Goal: Information Seeking & Learning: Learn about a topic

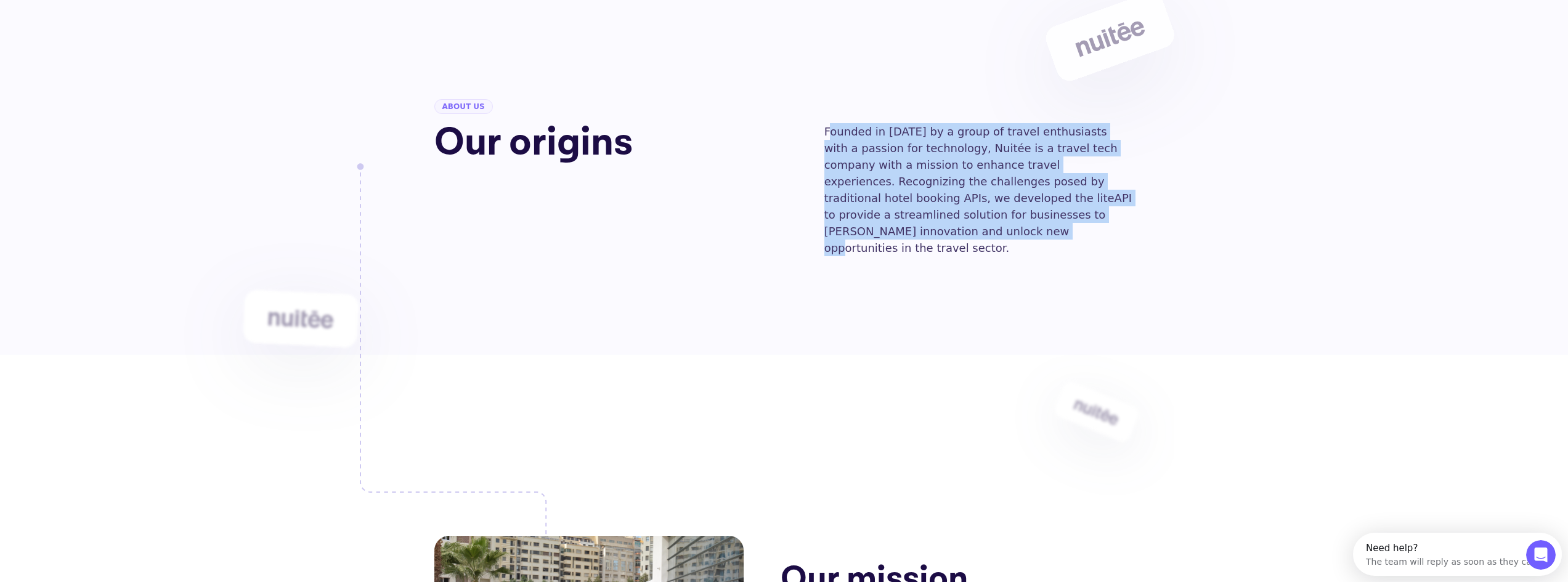
drag, startPoint x: 829, startPoint y: 130, endPoint x: 1023, endPoint y: 207, distance: 208.7
click at [1108, 209] on p "Founded in [DATE] by a group of travel enthusiasts with a passion for technolog…" at bounding box center [979, 189] width 310 height 133
click at [1023, 207] on p "Founded in [DATE] by a group of travel enthusiasts with a passion for technolog…" at bounding box center [979, 189] width 310 height 133
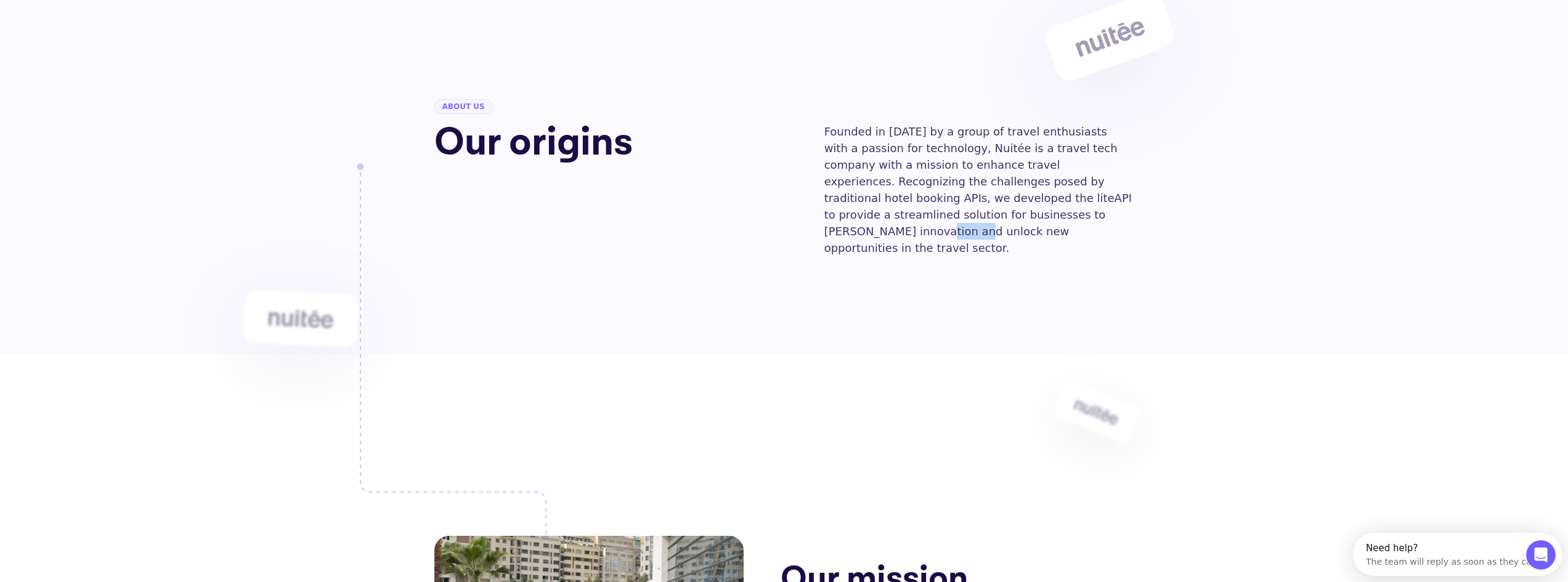
click at [1023, 207] on p "Founded in [DATE] by a group of travel enthusiasts with a passion for technolog…" at bounding box center [979, 189] width 310 height 133
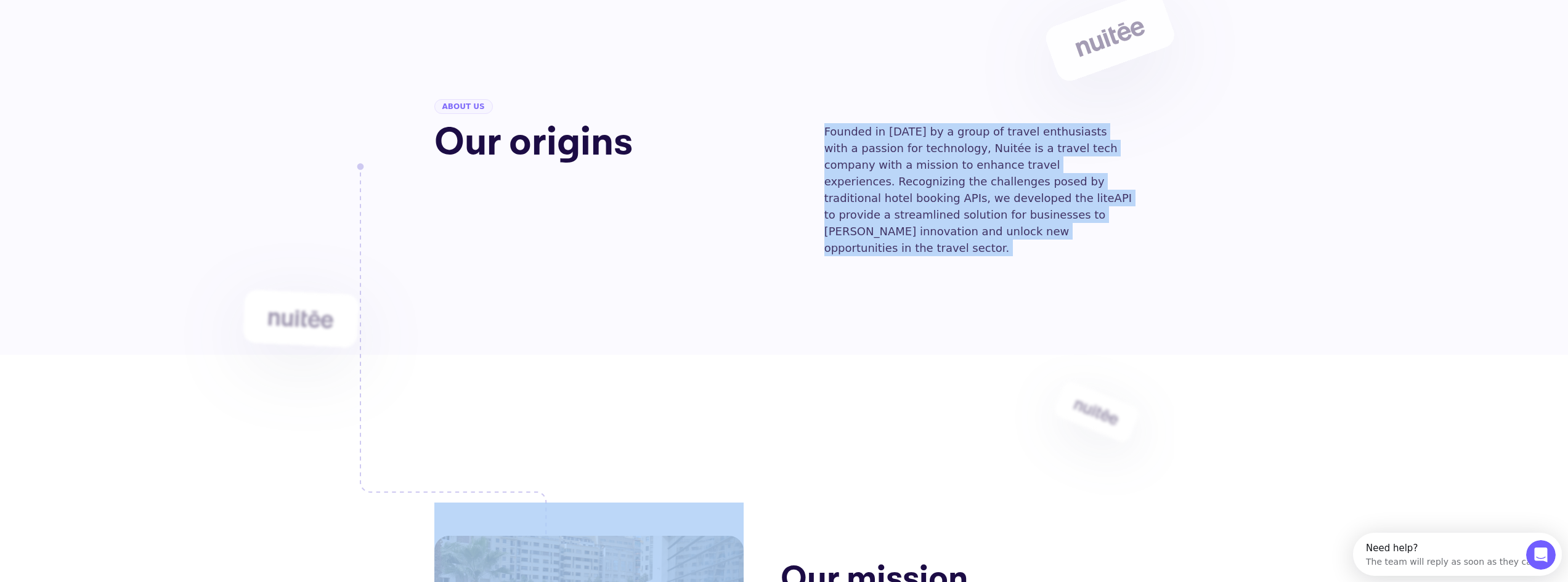
click at [1023, 207] on p "Founded in [DATE] by a group of travel enthusiasts with a passion for technolog…" at bounding box center [979, 189] width 310 height 133
click at [1000, 177] on p "Founded in [DATE] by a group of travel enthusiasts with a passion for technolog…" at bounding box center [979, 189] width 310 height 133
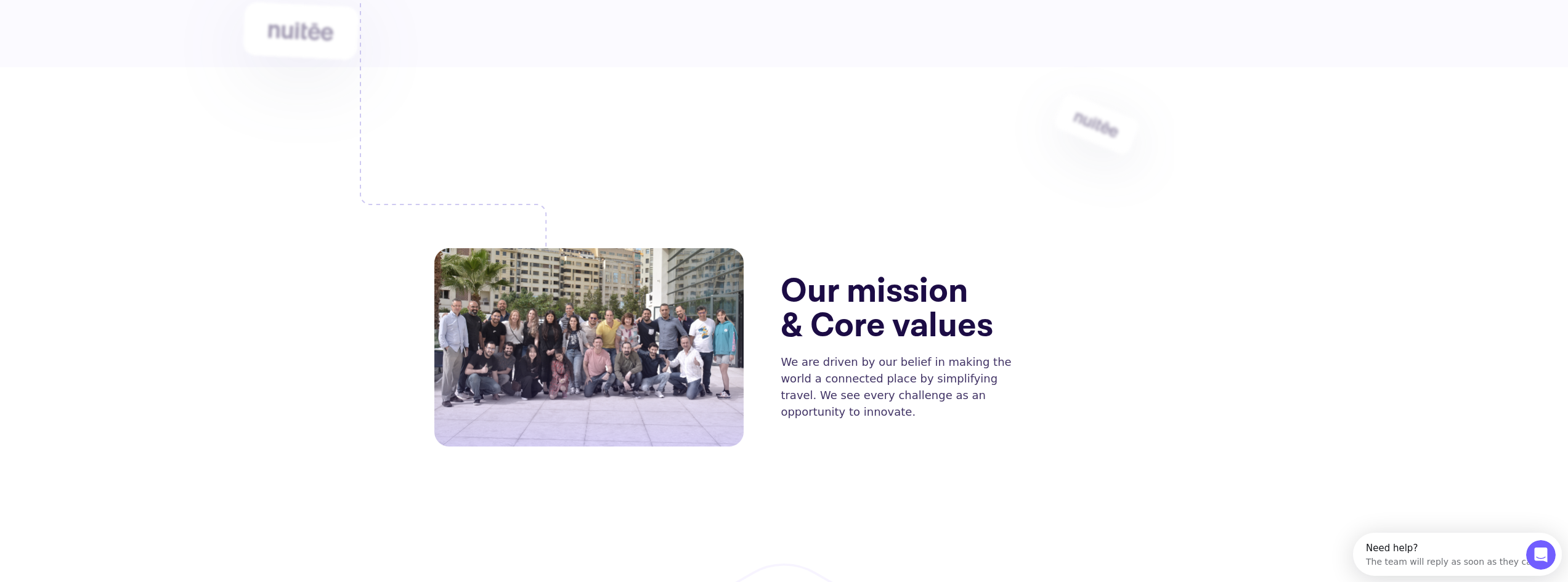
scroll to position [308, 0]
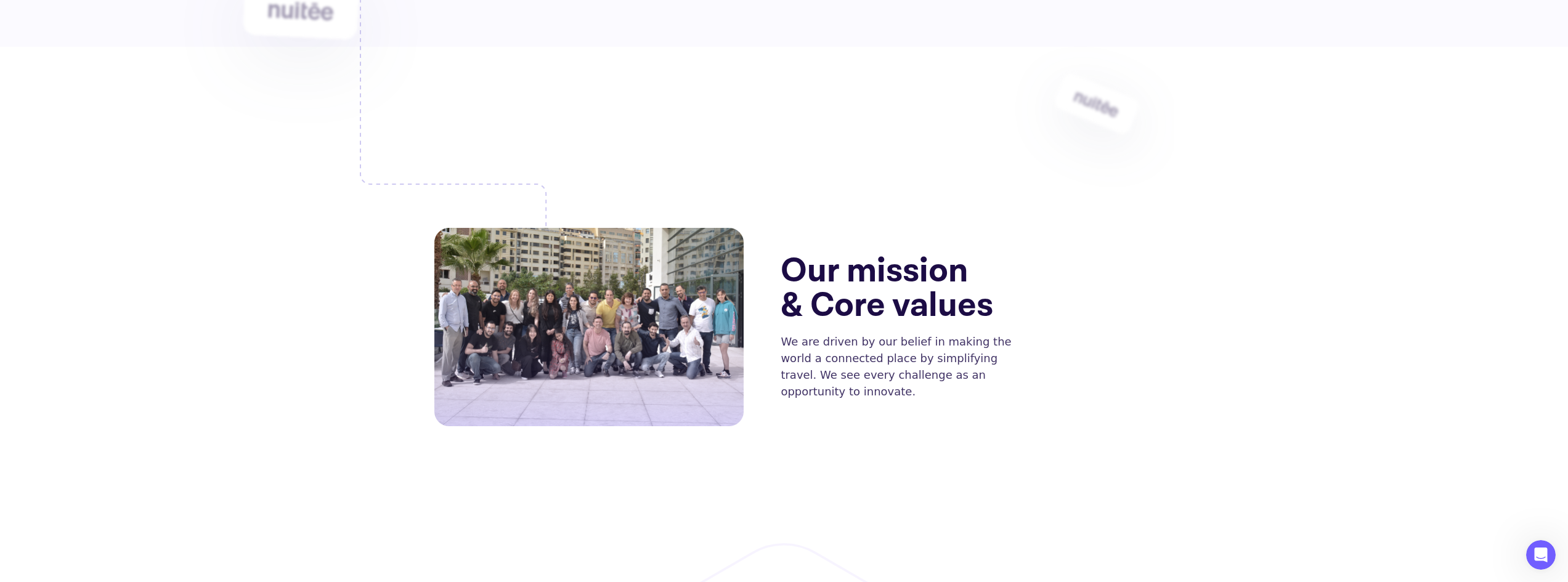
click at [847, 333] on p "We are driven by our belief in making the world a connected place by simplifyin…" at bounding box center [904, 366] width 247 height 66
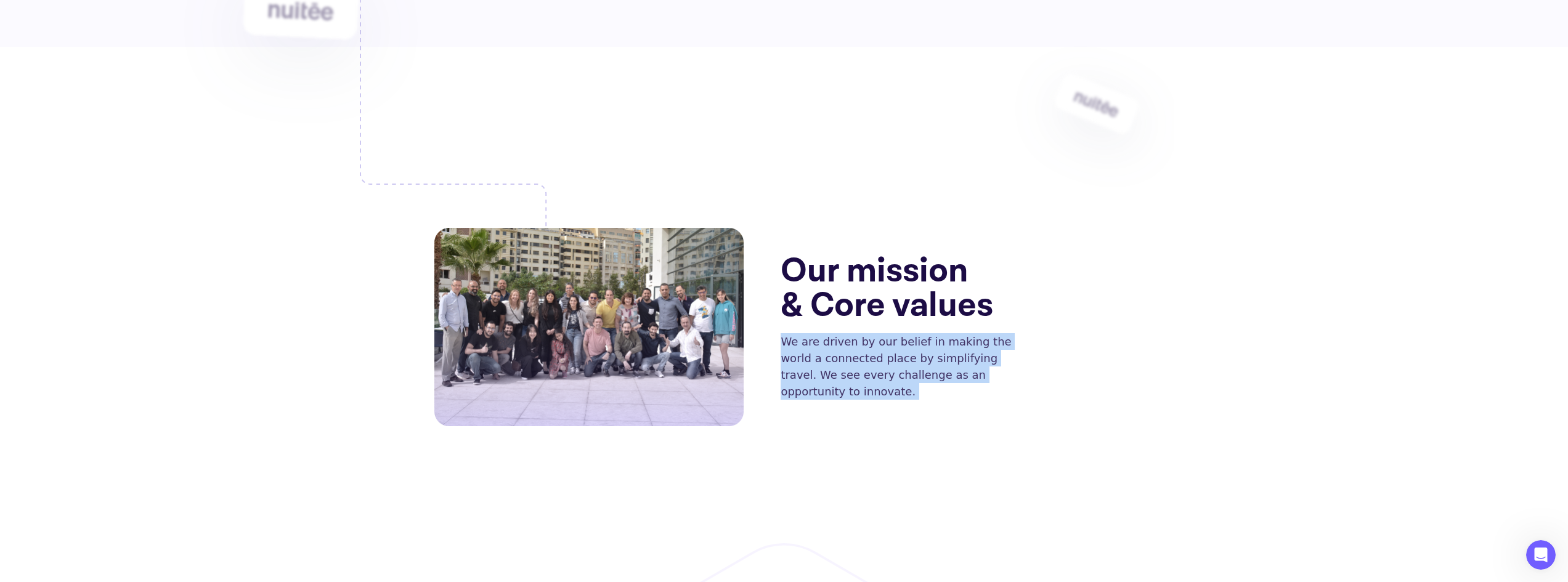
click at [847, 333] on p "We are driven by our belief in making the world a connected place by simplifyin…" at bounding box center [904, 366] width 247 height 66
click at [890, 343] on p "We are driven by our belief in making the world a connected place by simplifyin…" at bounding box center [904, 366] width 247 height 66
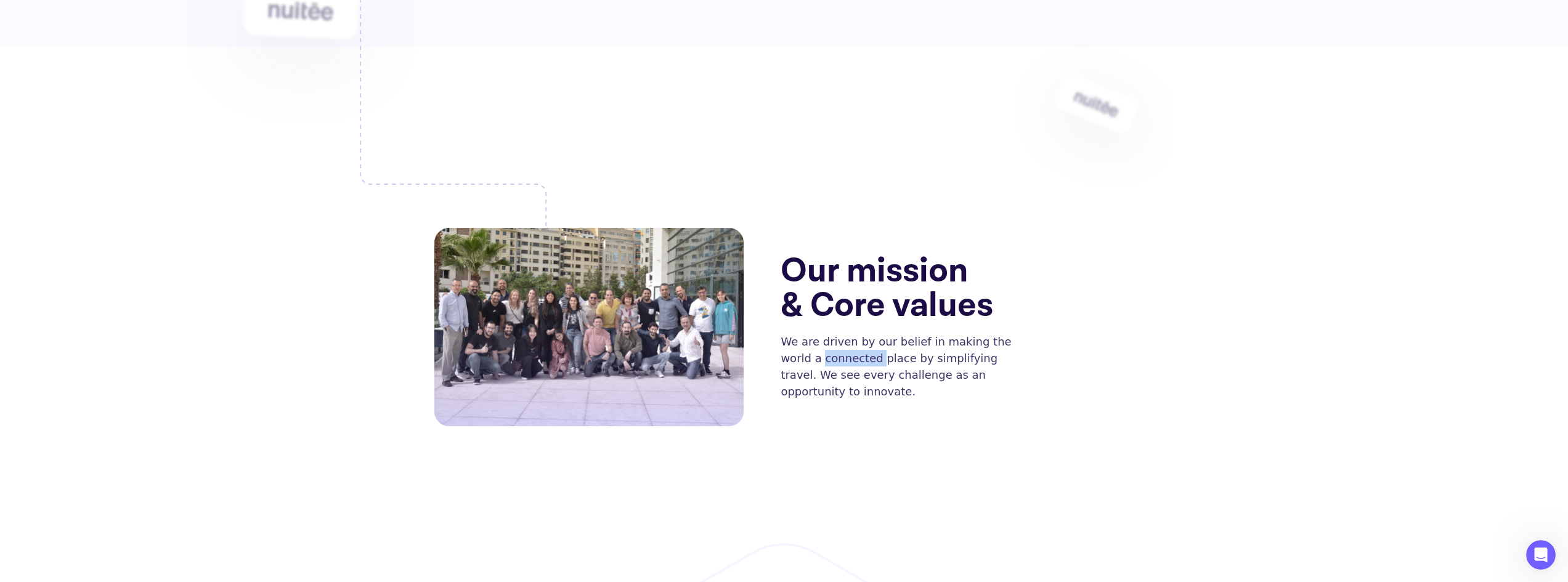
click at [890, 343] on p "We are driven by our belief in making the world a connected place by simplifyin…" at bounding box center [904, 366] width 247 height 66
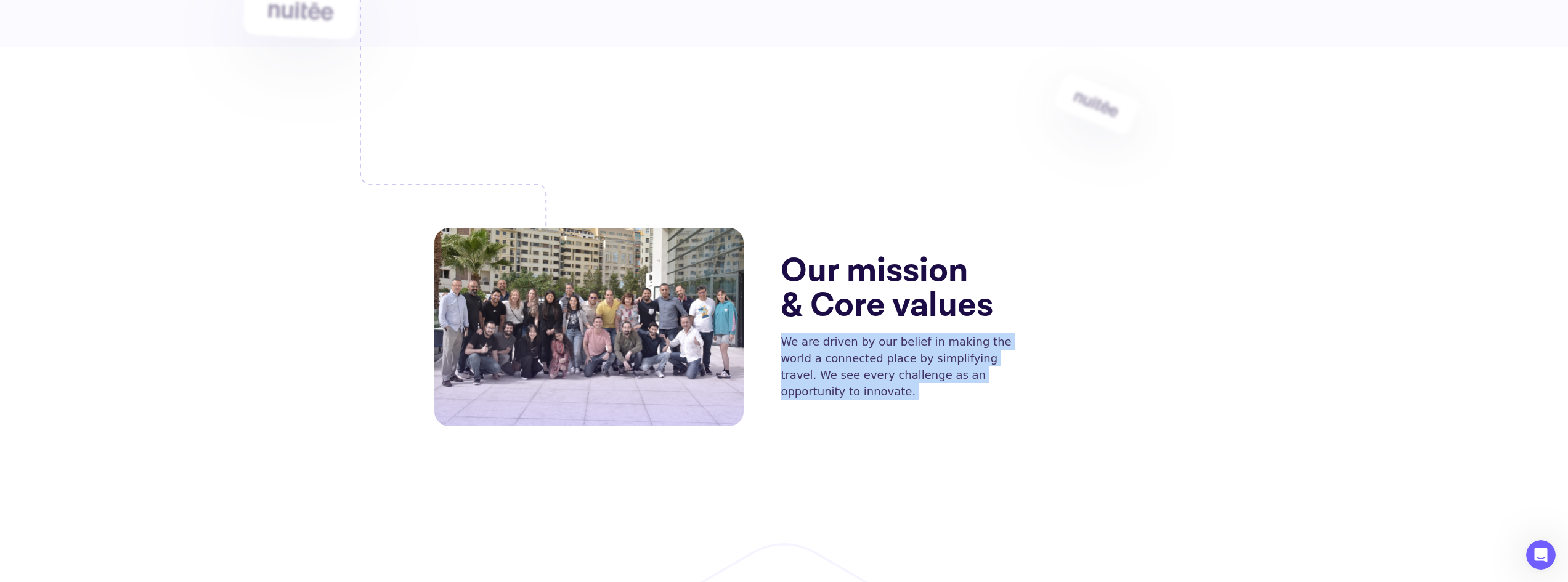
click at [890, 343] on p "We are driven by our belief in making the world a connected place by simplifyin…" at bounding box center [904, 366] width 247 height 66
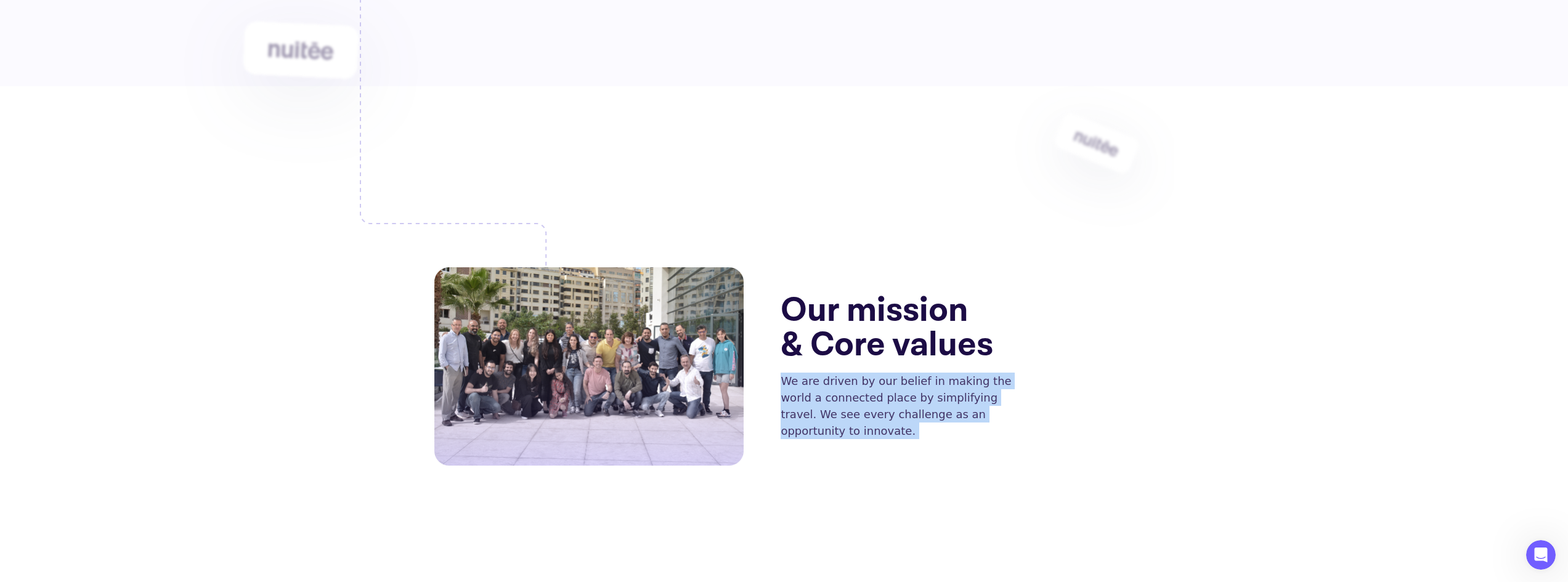
scroll to position [0, 0]
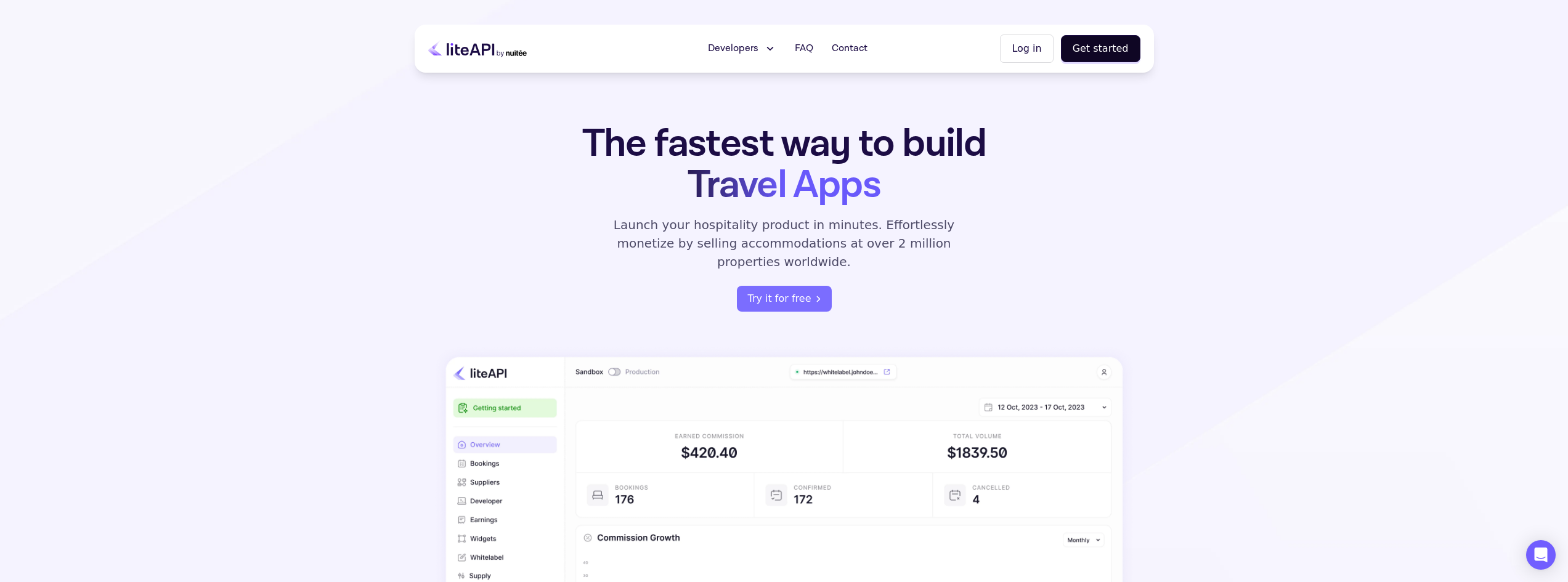
click at [744, 52] on span "Developers" at bounding box center [733, 48] width 50 height 15
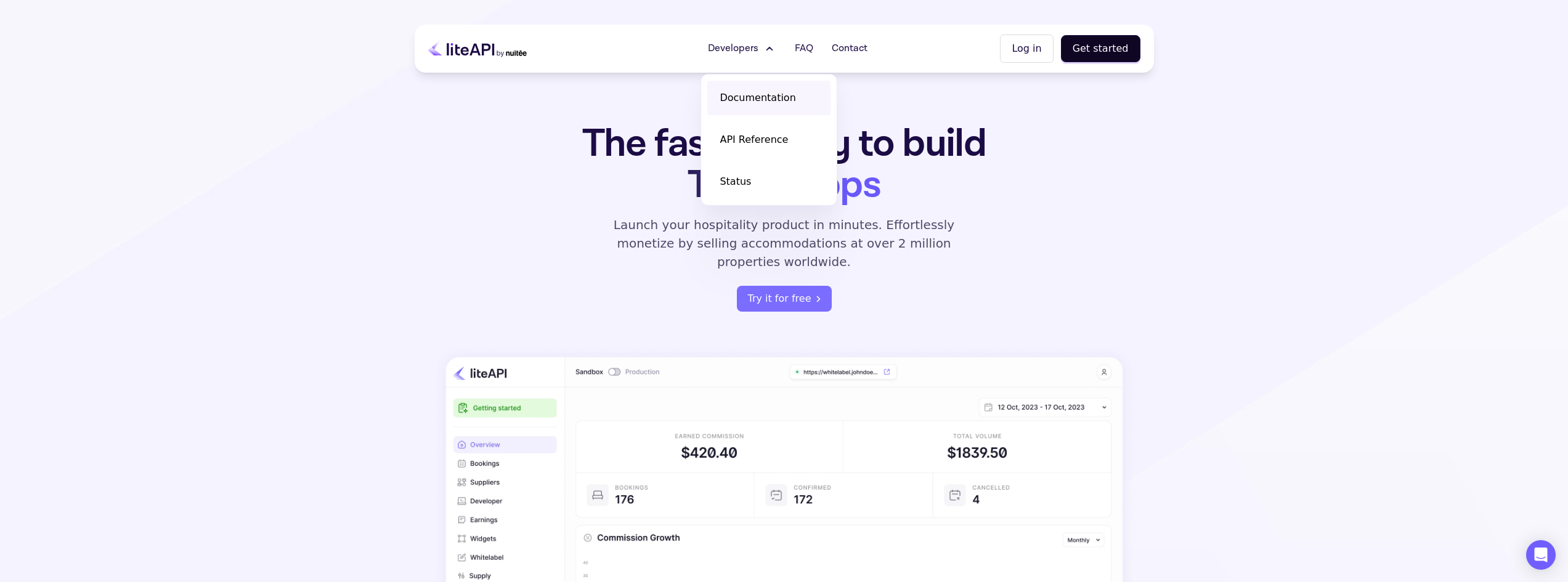
click at [749, 95] on span "Documentation" at bounding box center [757, 98] width 76 height 15
click at [752, 145] on span "API Reference" at bounding box center [753, 140] width 68 height 15
